Goal: Task Accomplishment & Management: Use online tool/utility

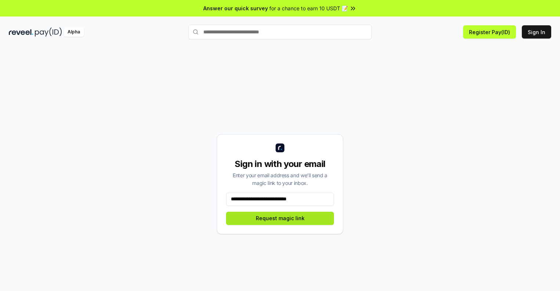
type input "**********"
click at [280, 218] on button "Request magic link" at bounding box center [280, 218] width 108 height 13
